Goal: Book appointment/travel/reservation

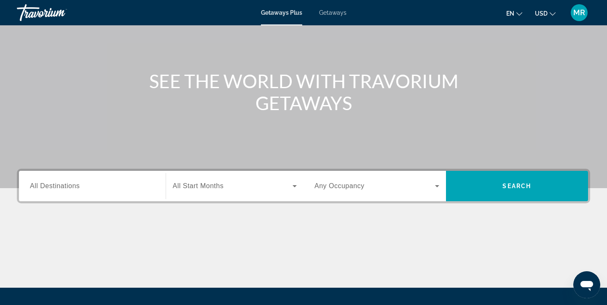
scroll to position [66, 0]
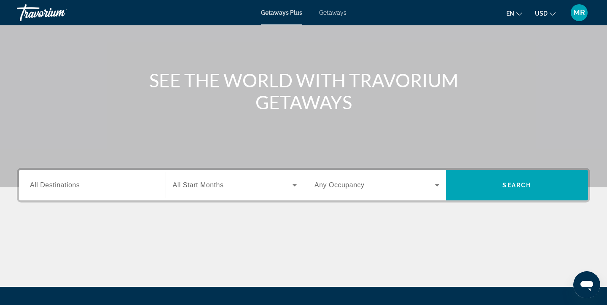
click at [91, 192] on div "Search widget" at bounding box center [92, 185] width 125 height 24
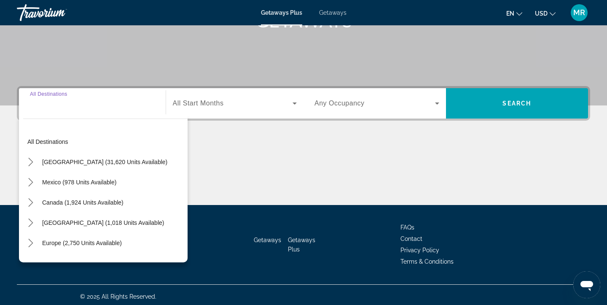
scroll to position [151, 0]
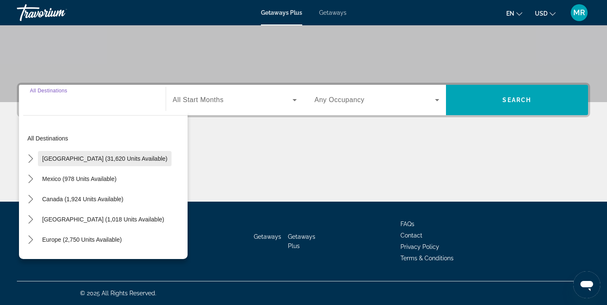
click at [99, 155] on span "United States (31,620 units available)" at bounding box center [104, 158] width 125 height 7
type input "**********"
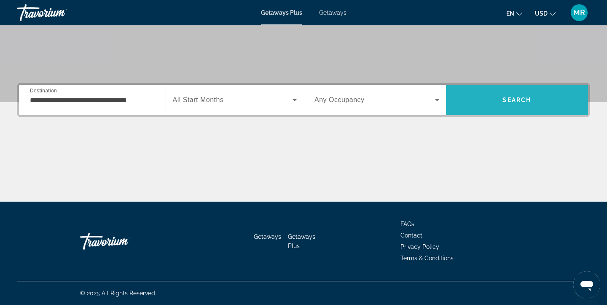
click at [521, 99] on span "Search" at bounding box center [517, 100] width 29 height 7
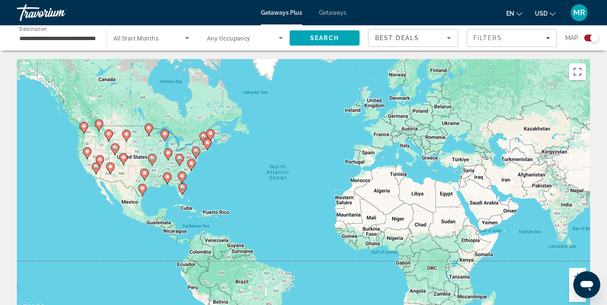
click at [112, 168] on image "Main content" at bounding box center [110, 166] width 5 height 5
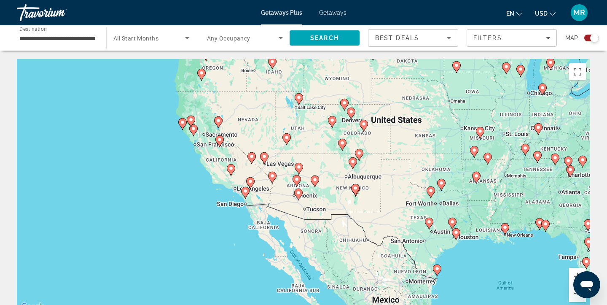
click at [299, 193] on image "Main content" at bounding box center [298, 192] width 5 height 5
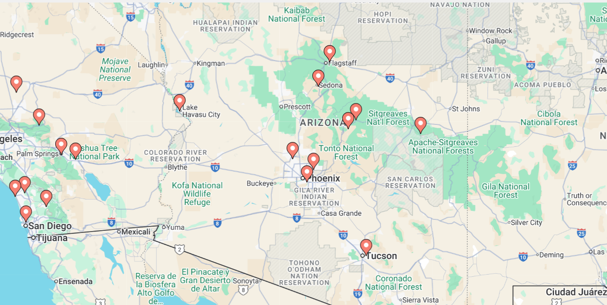
click at [305, 179] on image "Main content" at bounding box center [304, 177] width 5 height 5
type input "**********"
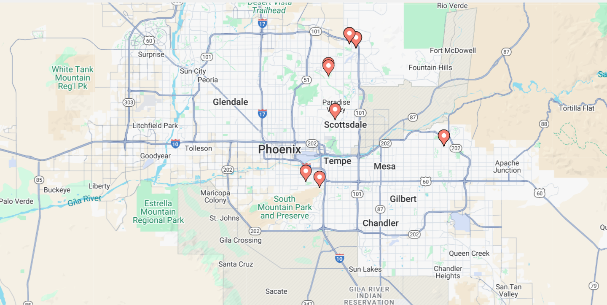
click at [325, 134] on image "Main content" at bounding box center [324, 134] width 5 height 5
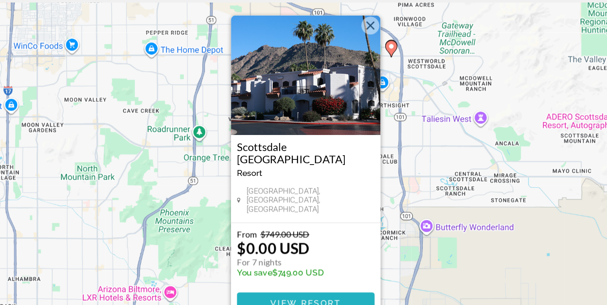
click at [311, 266] on span "Main content" at bounding box center [303, 271] width 97 height 20
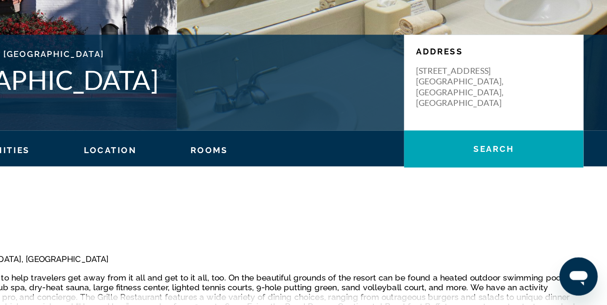
scroll to position [101, 0]
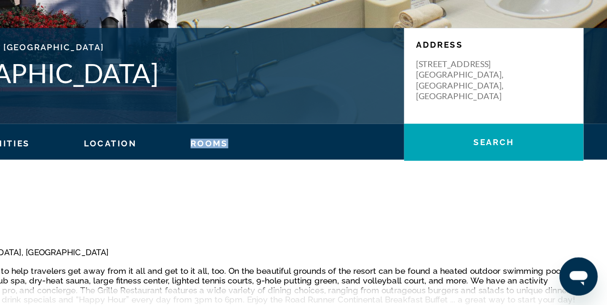
drag, startPoint x: 292, startPoint y: 192, endPoint x: 413, endPoint y: 188, distance: 121.1
click at [413, 188] on ul "Overview Photos Amenities Location Rooms Search" at bounding box center [304, 190] width 574 height 9
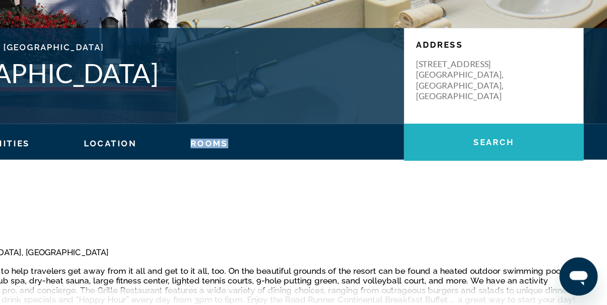
click at [547, 191] on span "Main content" at bounding box center [527, 190] width 127 height 20
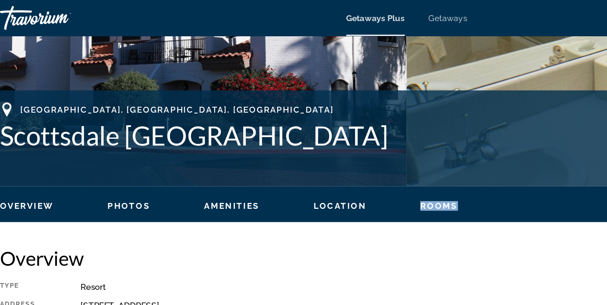
scroll to position [145, 0]
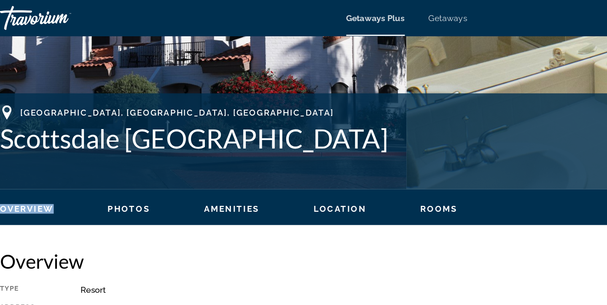
drag, startPoint x: 62, startPoint y: 143, endPoint x: 283, endPoint y: 138, distance: 220.7
click at [283, 138] on div "Overview Photos Amenities Location Rooms Search" at bounding box center [303, 146] width 607 height 26
drag, startPoint x: 196, startPoint y: 111, endPoint x: 328, endPoint y: 110, distance: 132.0
click at [328, 110] on div "Scottsdale, AZ, USA Scottsdale Camelback Resort Address 6302 E. Camelback Road …" at bounding box center [303, 99] width 607 height 51
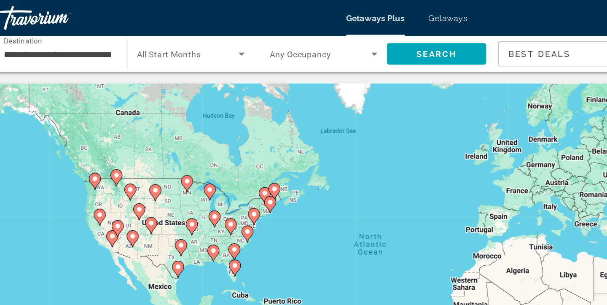
click at [109, 166] on image "Main content" at bounding box center [110, 166] width 5 height 5
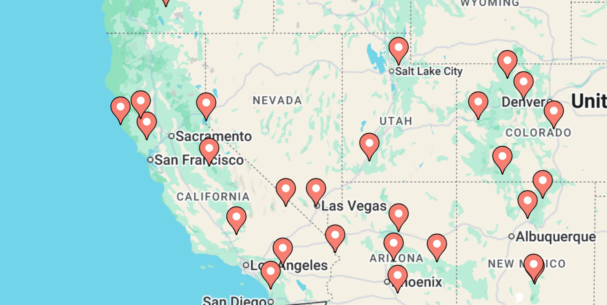
click at [300, 191] on image "Main content" at bounding box center [298, 192] width 5 height 5
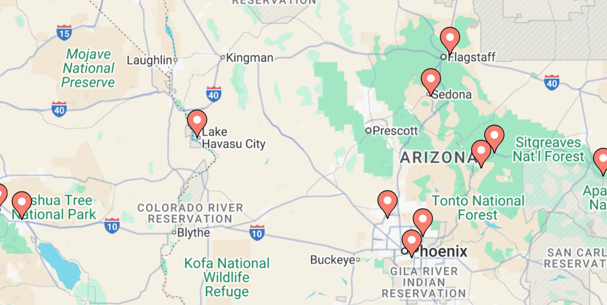
click at [309, 170] on image "Main content" at bounding box center [309, 169] width 5 height 5
type input "**********"
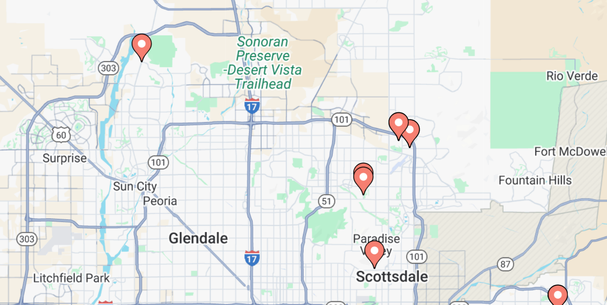
click at [289, 226] on icon "Main content" at bounding box center [289, 229] width 8 height 11
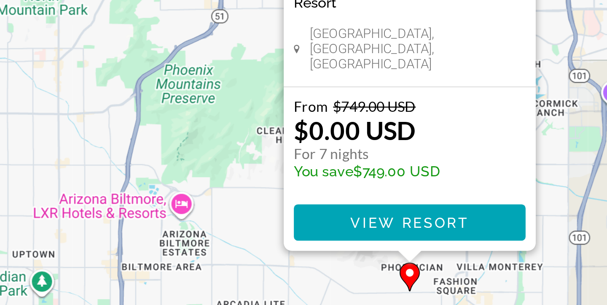
scroll to position [47, 0]
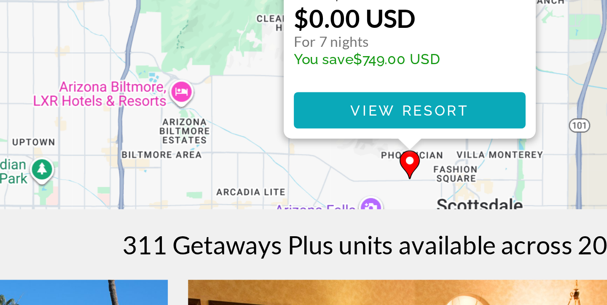
click at [302, 226] on span "View Resort" at bounding box center [304, 223] width 50 height 7
